Goal: Transaction & Acquisition: Purchase product/service

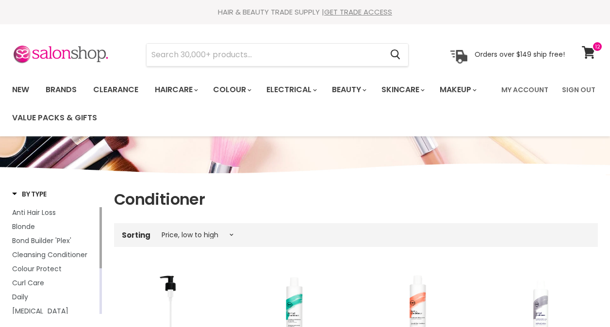
select select "price-ascending"
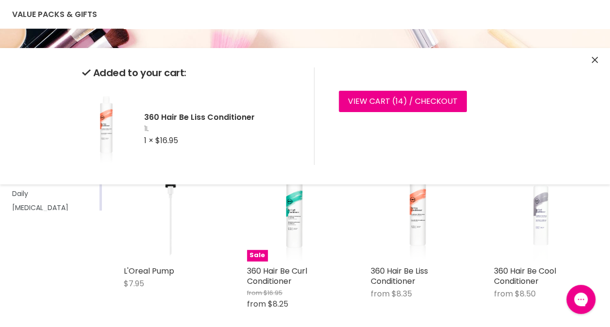
scroll to position [83, 0]
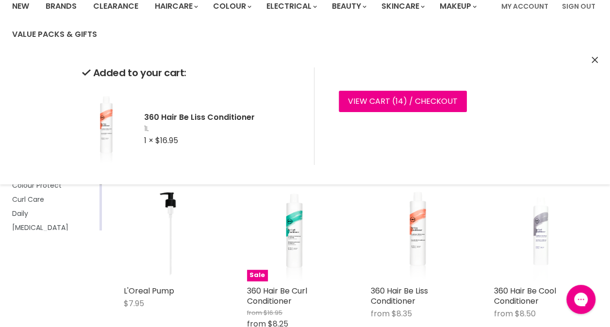
click at [596, 60] on icon "Close" at bounding box center [594, 60] width 6 height 6
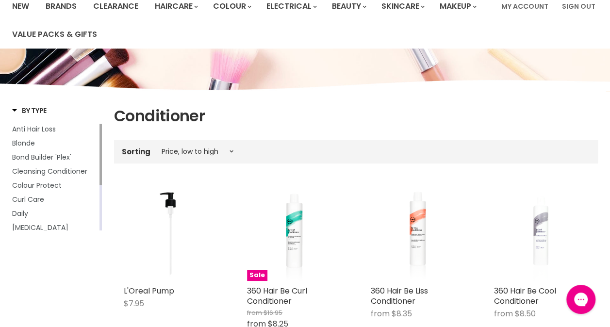
scroll to position [0, 0]
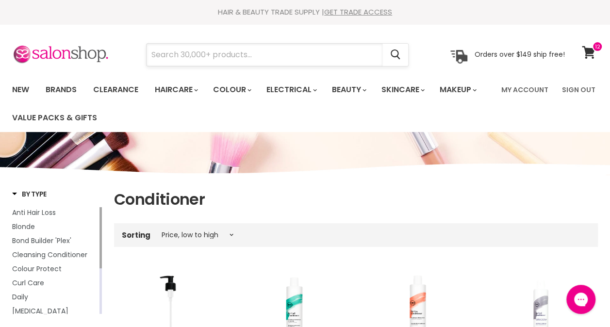
click at [227, 61] on input "Search" at bounding box center [264, 55] width 236 height 22
type input "indola"
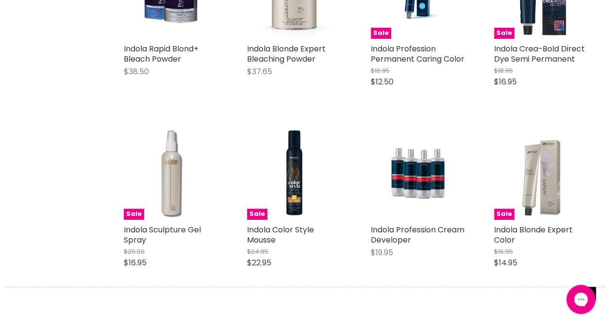
scroll to position [305, 0]
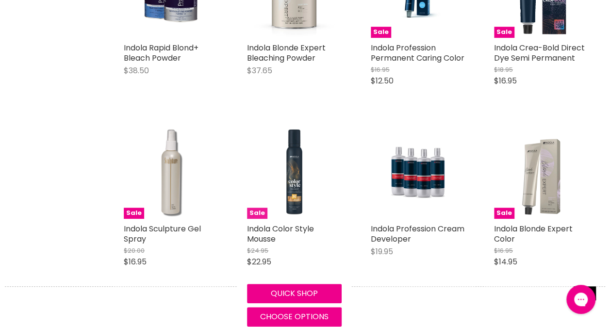
click at [291, 198] on img "Main content" at bounding box center [294, 171] width 94 height 94
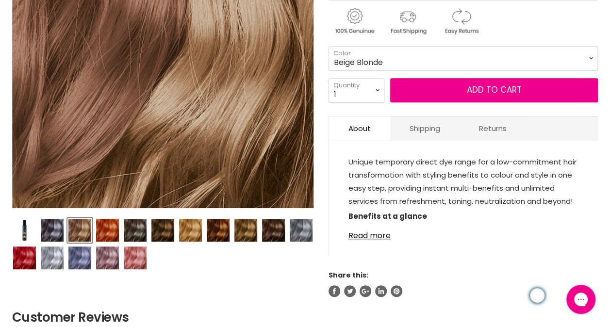
scroll to position [241, 0]
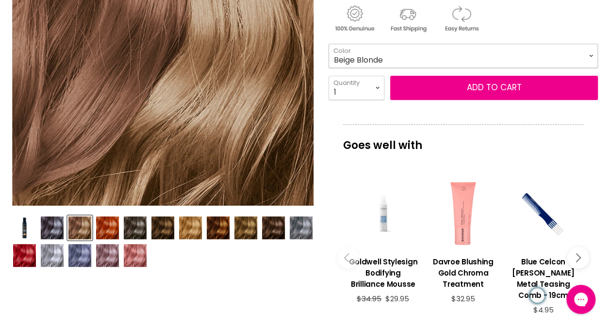
click at [590, 55] on select "Beige Blonde Honey Blonde Medium Blonde Dark Blonde Medium Brown Strawberry Ros…" at bounding box center [462, 56] width 269 height 24
click at [328, 44] on select "Beige Blonde Honey Blonde Medium Blonde Dark Blonde Medium Brown Strawberry Ros…" at bounding box center [462, 56] width 269 height 24
select select "Honey Blonde"
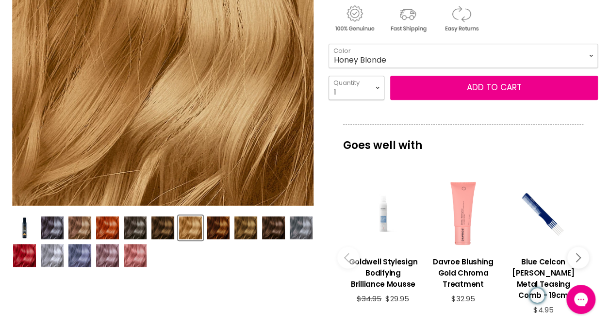
click at [378, 87] on select "1 2 3 4 5 6 7 8 9 10+" at bounding box center [356, 88] width 56 height 24
select select "2"
click at [328, 76] on select "1 2 3 4 5 6 7 8 9 10+" at bounding box center [356, 88] width 56 height 24
type input "2"
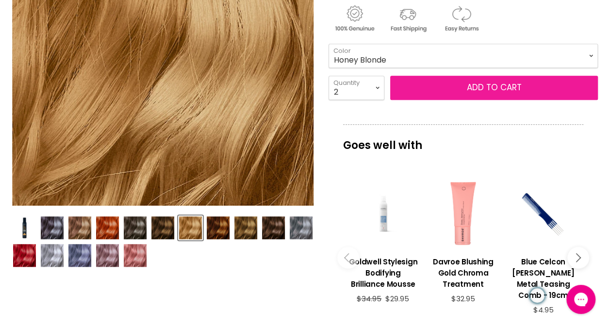
click at [476, 84] on button "Add to cart" at bounding box center [494, 88] width 208 height 24
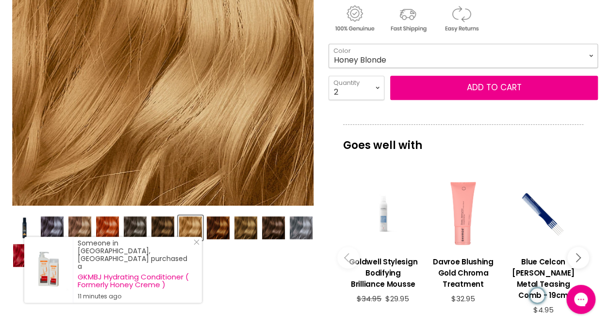
click at [586, 53] on select "Beige Blonde Honey Blonde Medium Blonde Dark Blonde Medium Brown Strawberry Ros…" at bounding box center [462, 56] width 269 height 24
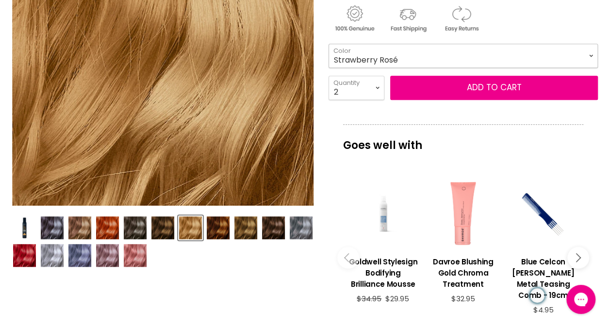
click at [328, 44] on select "Beige Blonde Honey Blonde Medium Blonde Dark Blonde Medium Brown Strawberry Ros…" at bounding box center [462, 56] width 269 height 24
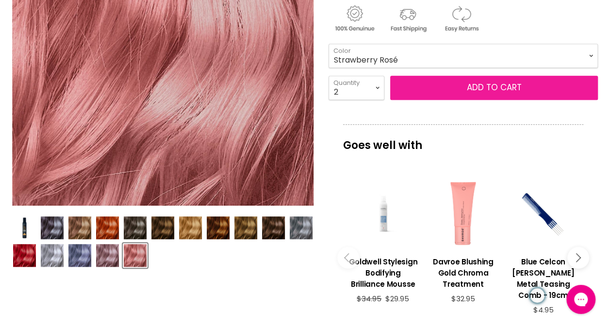
click at [467, 87] on button "Add to cart" at bounding box center [494, 88] width 208 height 24
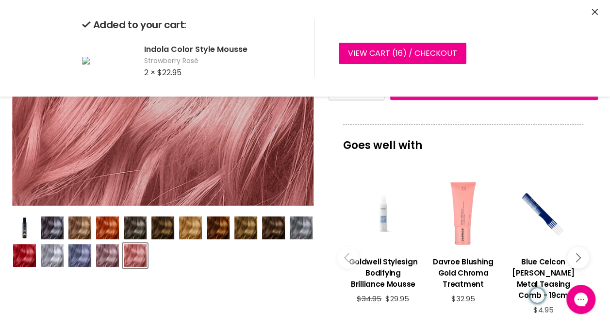
click at [591, 11] on icon "Close" at bounding box center [594, 12] width 6 height 6
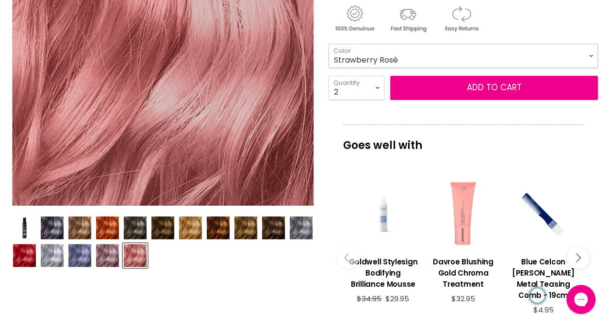
click at [589, 53] on select "Beige Blonde Honey Blonde Medium Blonde Dark Blonde Medium Brown Strawberry Ros…" at bounding box center [462, 56] width 269 height 24
click at [328, 44] on select "Beige Blonde Honey Blonde Medium Blonde Dark Blonde Medium Brown Strawberry Ros…" at bounding box center [462, 56] width 269 height 24
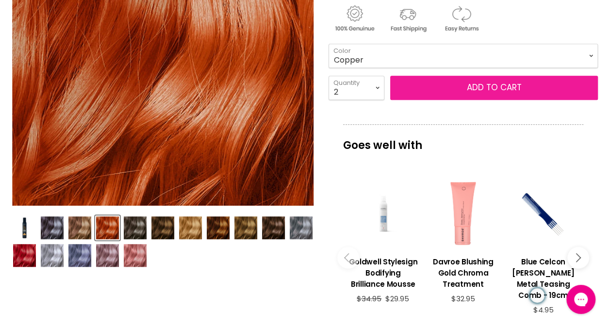
click at [475, 83] on button "Add to cart" at bounding box center [494, 88] width 208 height 24
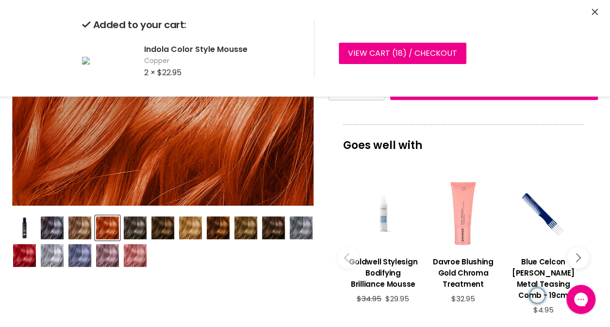
click at [510, 124] on p "Goes well with" at bounding box center [463, 140] width 240 height 32
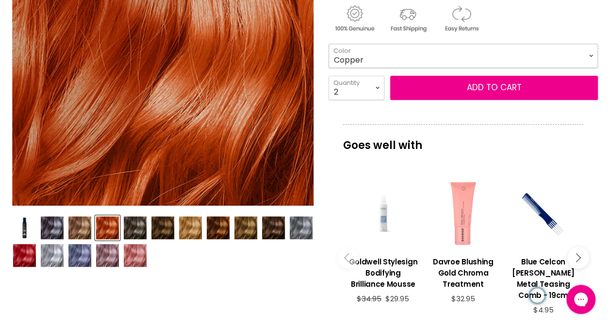
click at [590, 48] on select "Beige Blonde Honey Blonde Medium Blonde Dark Blonde Medium Brown Strawberry Ros…" at bounding box center [462, 56] width 269 height 24
click at [328, 44] on select "Beige Blonde Honey Blonde Medium Blonde Dark Blonde Medium Brown Strawberry Ros…" at bounding box center [462, 56] width 269 height 24
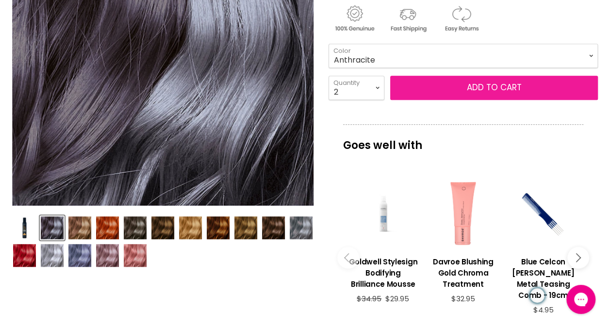
click at [538, 87] on button "Add to cart" at bounding box center [494, 88] width 208 height 24
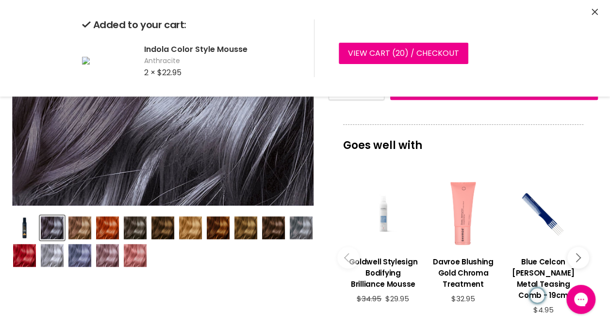
click at [499, 152] on p "Goes well with" at bounding box center [463, 140] width 240 height 32
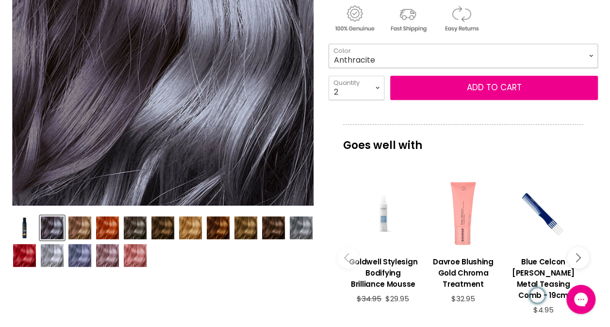
click at [593, 53] on select "Beige Blonde Honey Blonde Medium Blonde Dark Blonde Medium Brown Strawberry Ros…" at bounding box center [462, 56] width 269 height 24
click at [328, 44] on select "Beige Blonde Honey Blonde Medium Blonde Dark Blonde Medium Brown Strawberry Ros…" at bounding box center [462, 56] width 269 height 24
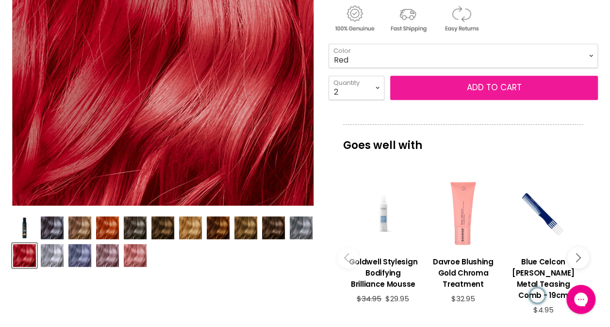
click at [483, 82] on button "Add to cart" at bounding box center [494, 88] width 208 height 24
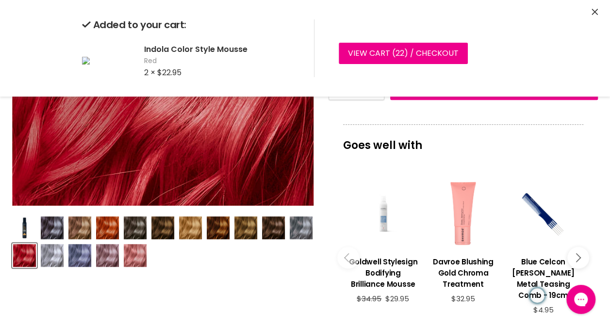
click at [475, 117] on div "Indola Color Style Mousse 12 reviews Sale Original Price $24.95 Current Price $…" at bounding box center [462, 223] width 269 height 639
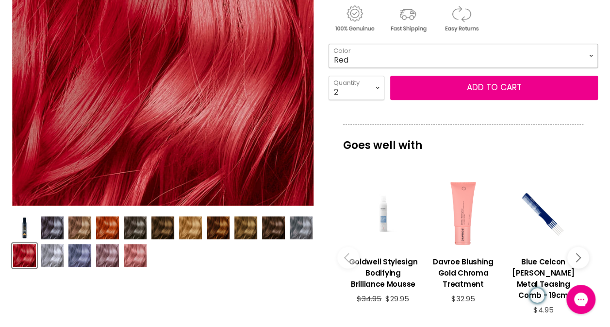
click at [592, 53] on select "Beige Blonde Honey Blonde Medium Blonde Dark Blonde Medium Brown Strawberry Ros…" at bounding box center [462, 56] width 269 height 24
click at [328, 44] on select "Beige Blonde Honey Blonde Medium Blonde Dark Blonde Medium Brown Strawberry Ros…" at bounding box center [462, 56] width 269 height 24
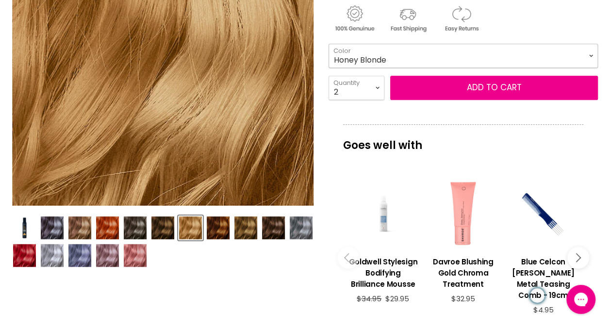
click at [591, 56] on select "Beige Blonde Honey Blonde Medium Blonde Dark Blonde Medium Brown Strawberry Ros…" at bounding box center [462, 56] width 269 height 24
click at [328, 44] on select "Beige Blonde Honey Blonde Medium Blonde Dark Blonde Medium Brown Strawberry Ros…" at bounding box center [462, 56] width 269 height 24
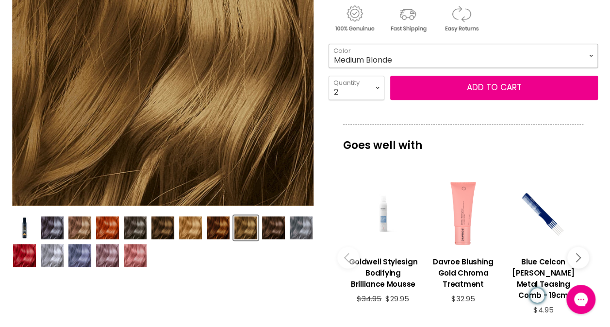
click at [590, 55] on select "Beige Blonde Honey Blonde Medium Blonde Dark Blonde Medium Brown Strawberry Ros…" at bounding box center [462, 56] width 269 height 24
click at [328, 44] on select "Beige Blonde Honey Blonde Medium Blonde Dark Blonde Medium Brown Strawberry Ros…" at bounding box center [462, 56] width 269 height 24
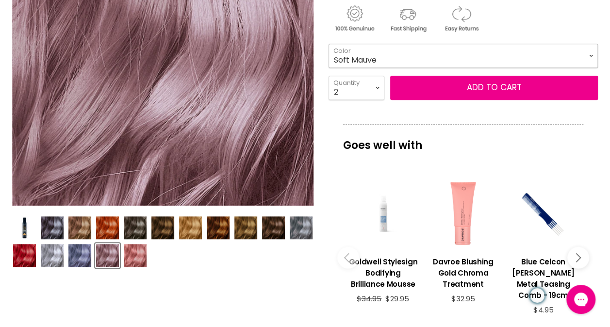
click at [590, 56] on select "Beige Blonde Honey Blonde Medium Blonde Dark Blonde Medium Brown Strawberry Ros…" at bounding box center [462, 56] width 269 height 24
click at [328, 44] on select "Beige Blonde Honey Blonde Medium Blonde Dark Blonde Medium Brown Strawberry Ros…" at bounding box center [462, 56] width 269 height 24
select select "Light Brown Hazel"
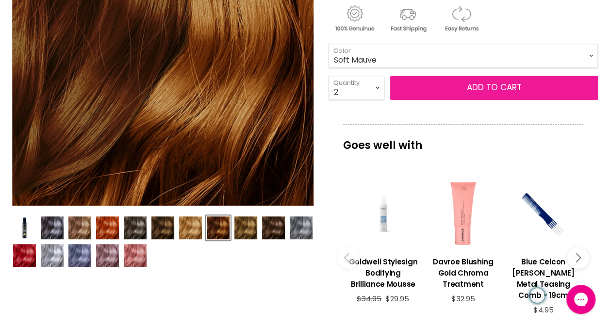
click at [534, 91] on button "Add to cart" at bounding box center [494, 88] width 208 height 24
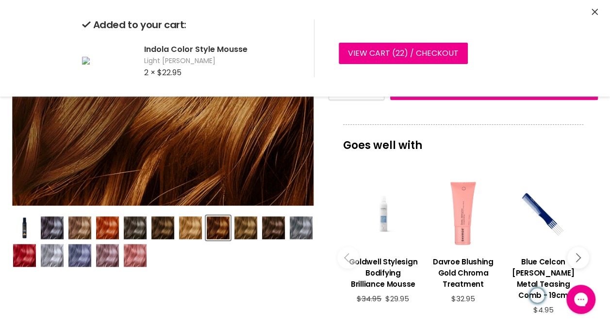
click at [592, 12] on icon "Close" at bounding box center [594, 12] width 6 height 6
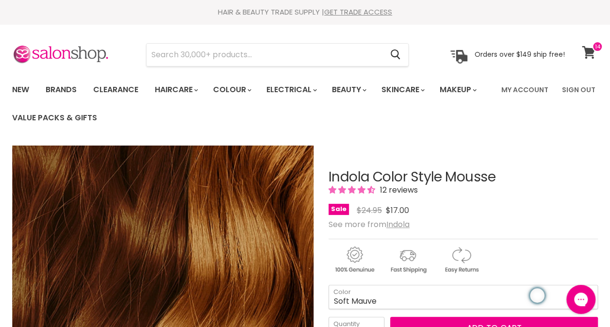
click at [592, 54] on icon at bounding box center [588, 52] width 14 height 13
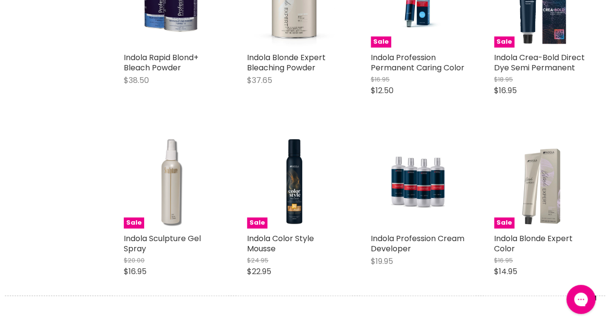
scroll to position [302, 0]
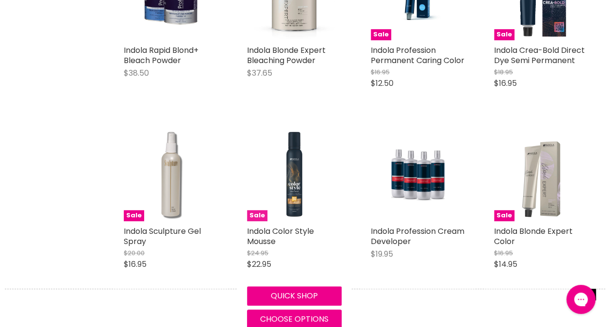
click at [295, 178] on img "Main content" at bounding box center [294, 174] width 94 height 94
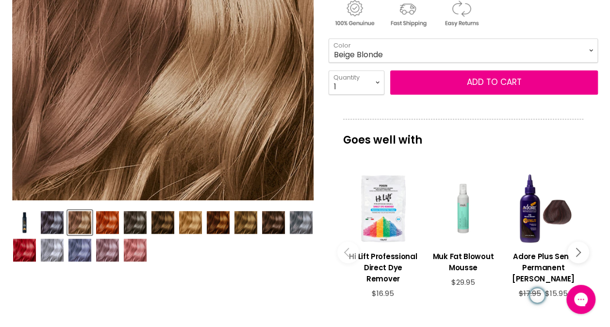
scroll to position [239, 0]
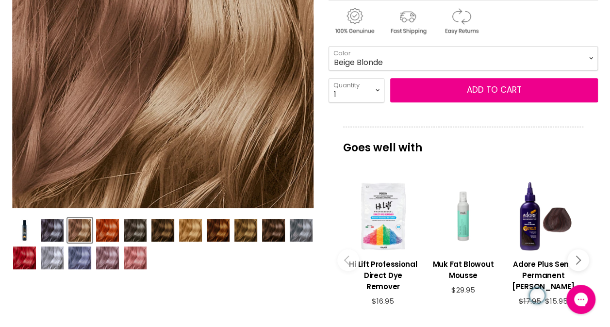
click at [189, 226] on img "Product thumbnails" at bounding box center [190, 230] width 23 height 23
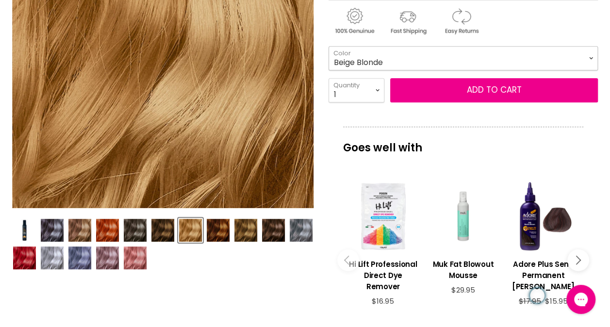
click at [591, 54] on select "Beige Blonde Honey Blonde Medium Blonde Dark Blonde Medium Brown Strawberry Ros…" at bounding box center [462, 58] width 269 height 24
click at [328, 46] on select "Beige Blonde Honey Blonde Medium Blonde Dark Blonde Medium Brown Strawberry Ros…" at bounding box center [462, 58] width 269 height 24
select select "Light Brown Hazel"
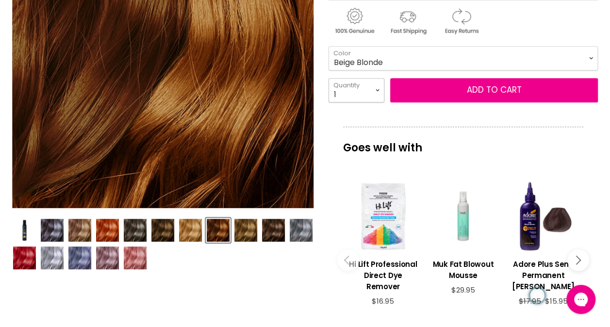
click at [377, 87] on select "1 2 3 4 5 6 7 8 9 10+" at bounding box center [356, 90] width 56 height 24
select select "2"
click at [328, 78] on select "1 2 3 4 5 6 7 8 9 10+" at bounding box center [356, 90] width 56 height 24
type input "2"
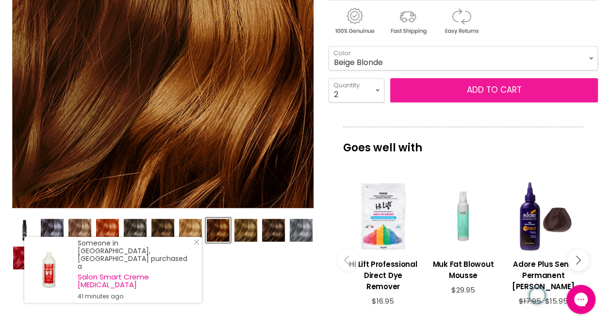
click at [512, 82] on button "Add to cart" at bounding box center [494, 90] width 208 height 24
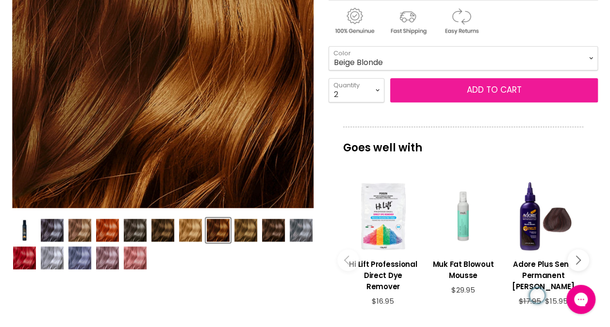
click at [464, 87] on button "Add to cart" at bounding box center [494, 90] width 208 height 24
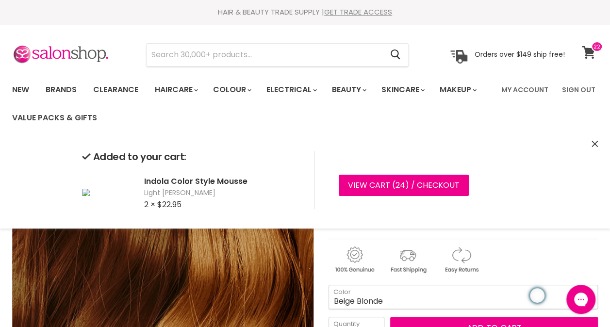
click at [591, 48] on span at bounding box center [597, 46] width 12 height 11
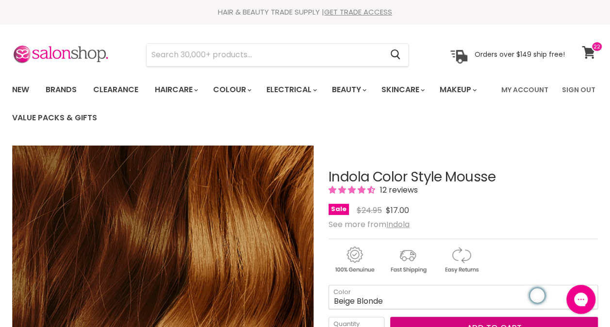
scroll to position [13, 0]
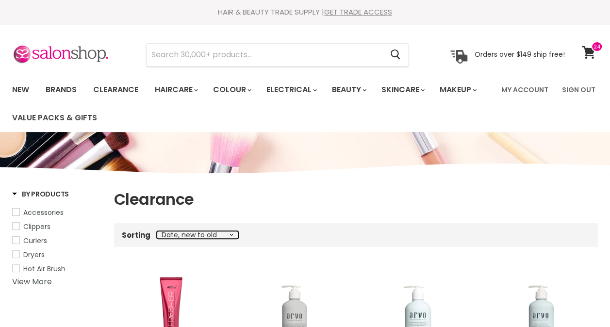
click at [229, 232] on select "Best selling Featured Price, low to high Price, high to low Alphabetically, A-Z…" at bounding box center [197, 235] width 81 height 8
select select "price-ascending"
click at [157, 231] on select "Best selling Featured Price, low to high Price, high to low Alphabetically, A-Z…" at bounding box center [197, 235] width 81 height 8
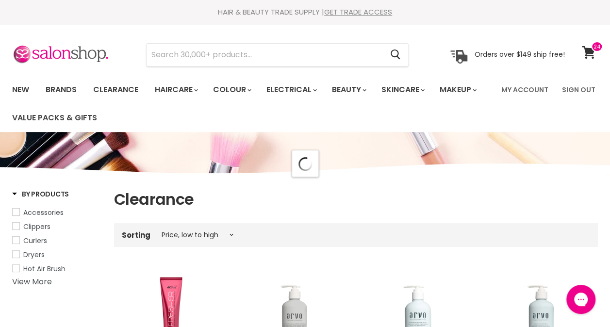
select select "price-ascending"
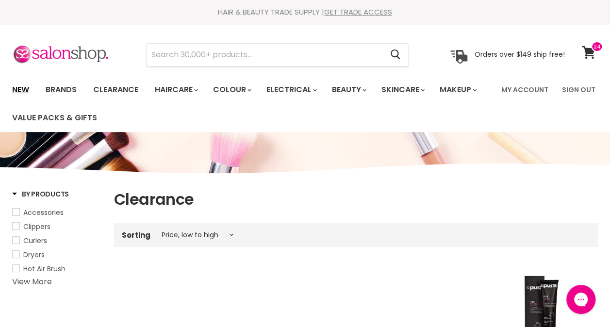
click at [23, 86] on link "New" at bounding box center [21, 90] width 32 height 20
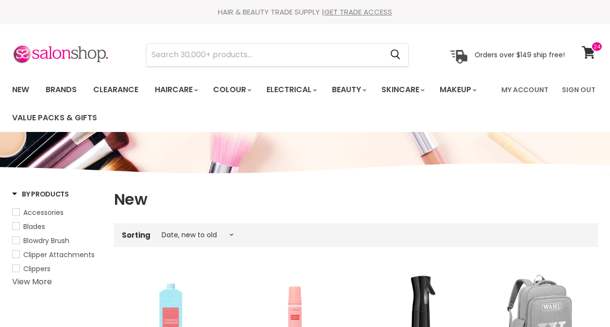
select select "created-descending"
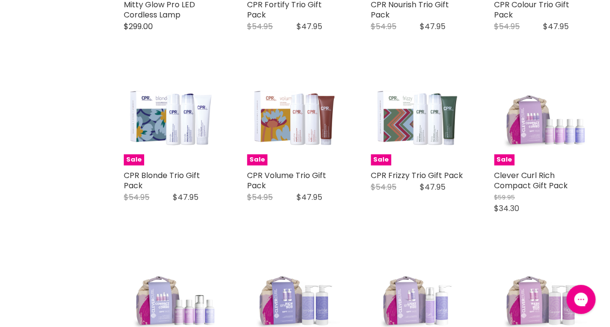
scroll to position [1874, 0]
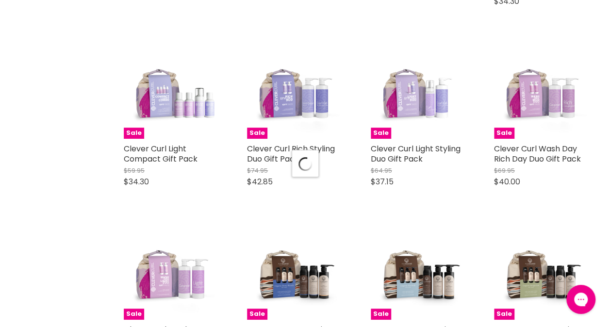
scroll to position [2036, 0]
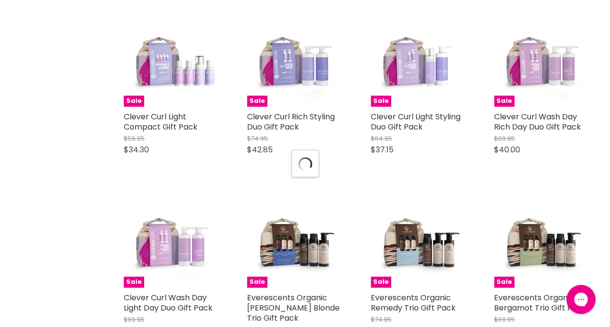
select select "created-descending"
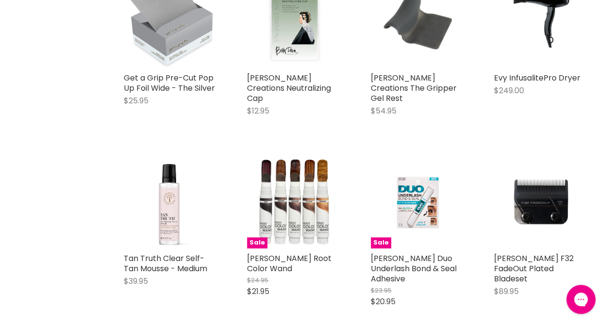
scroll to position [4085, 0]
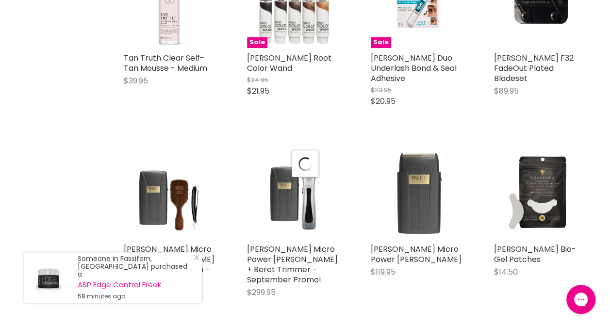
scroll to position [4312, 0]
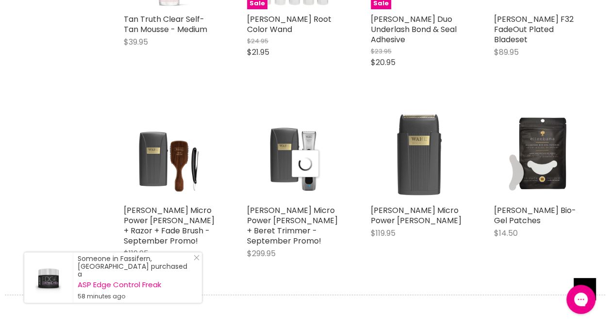
select select "created-descending"
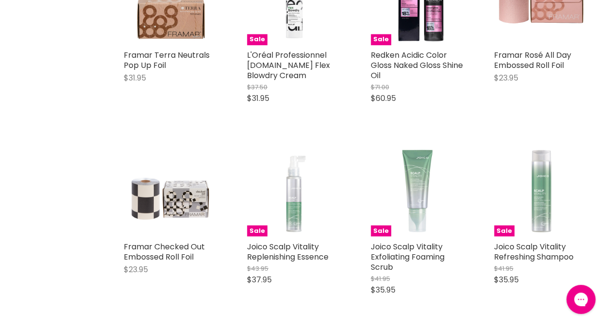
scroll to position [6316, 0]
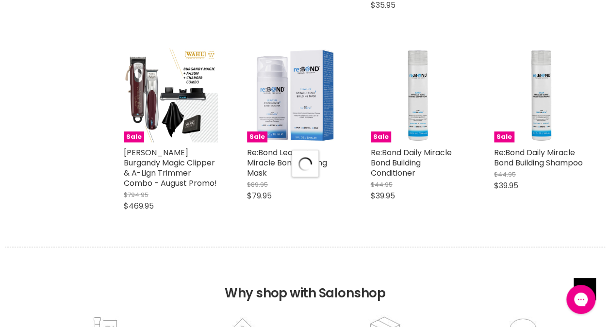
scroll to position [6588, 0]
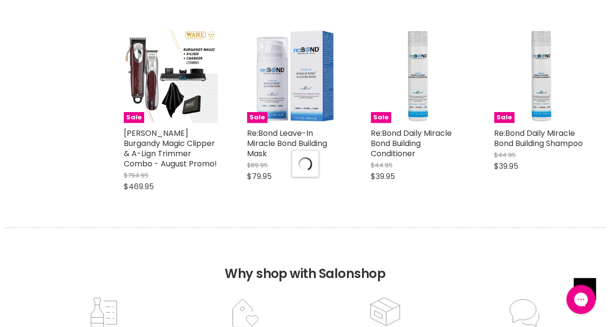
select select "created-descending"
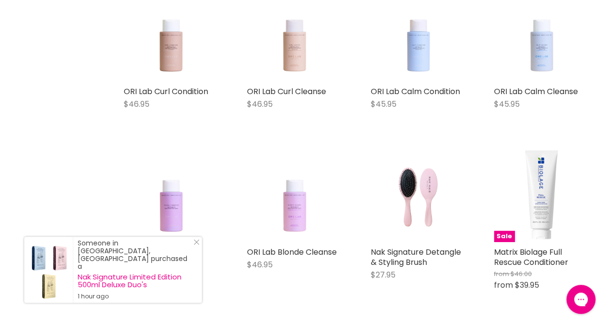
scroll to position [8476, 0]
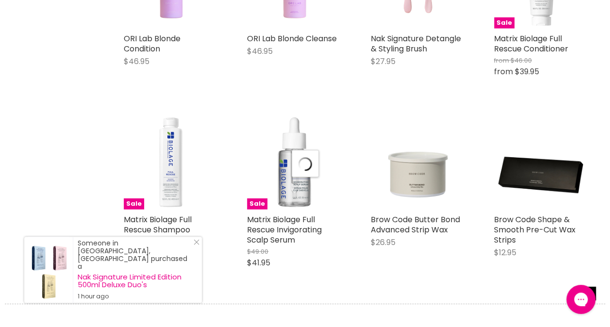
select select "created-descending"
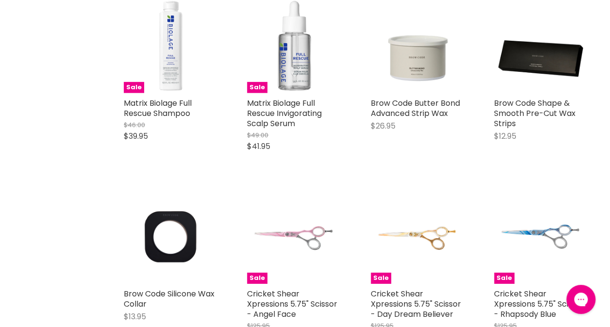
scroll to position [8806, 0]
